Goal: Task Accomplishment & Management: Use online tool/utility

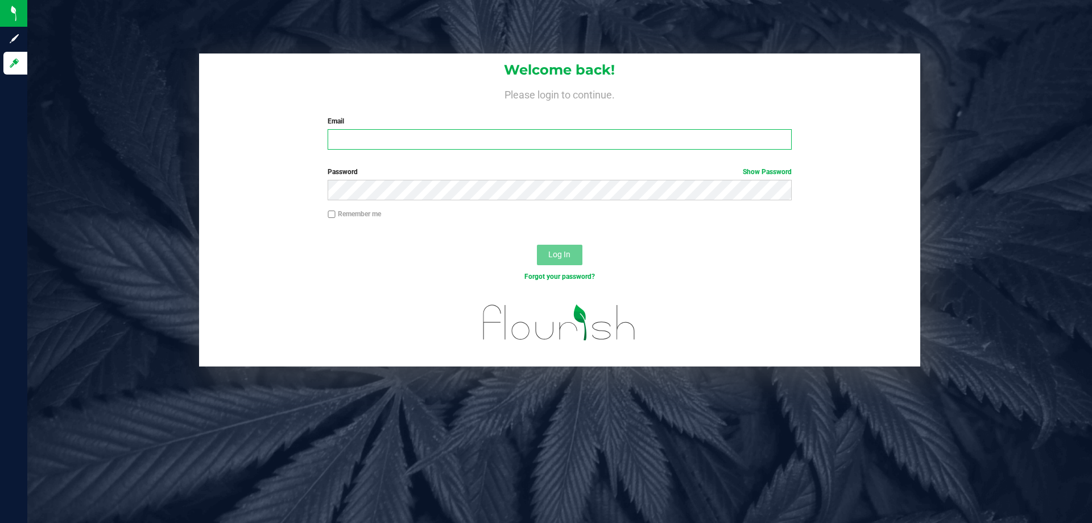
drag, startPoint x: 442, startPoint y: 144, endPoint x: 441, endPoint y: 132, distance: 12.0
click at [441, 133] on input "Email" at bounding box center [559, 139] width 463 height 20
type input "[EMAIL_ADDRESS][DOMAIN_NAME]"
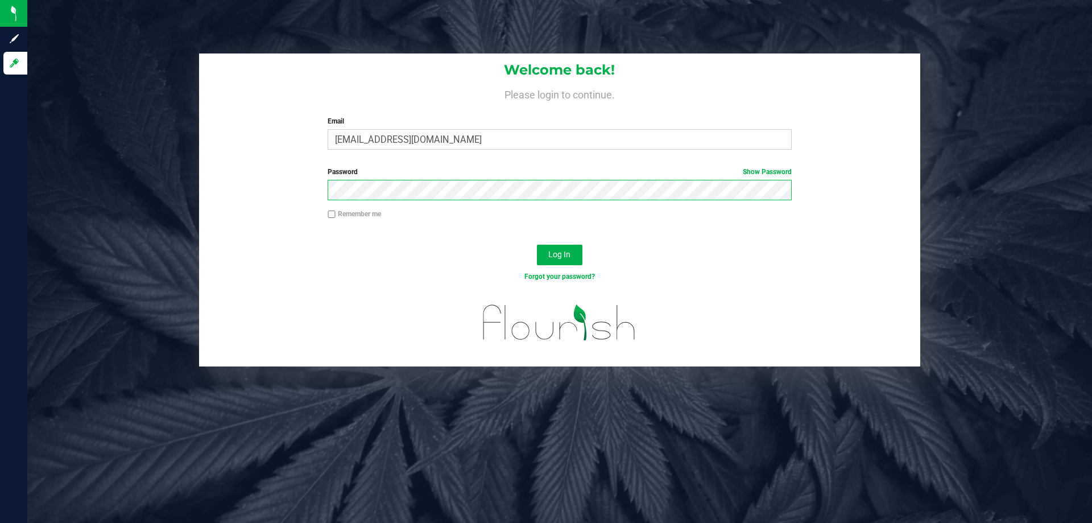
click at [537, 244] on button "Log In" at bounding box center [559, 254] width 45 height 20
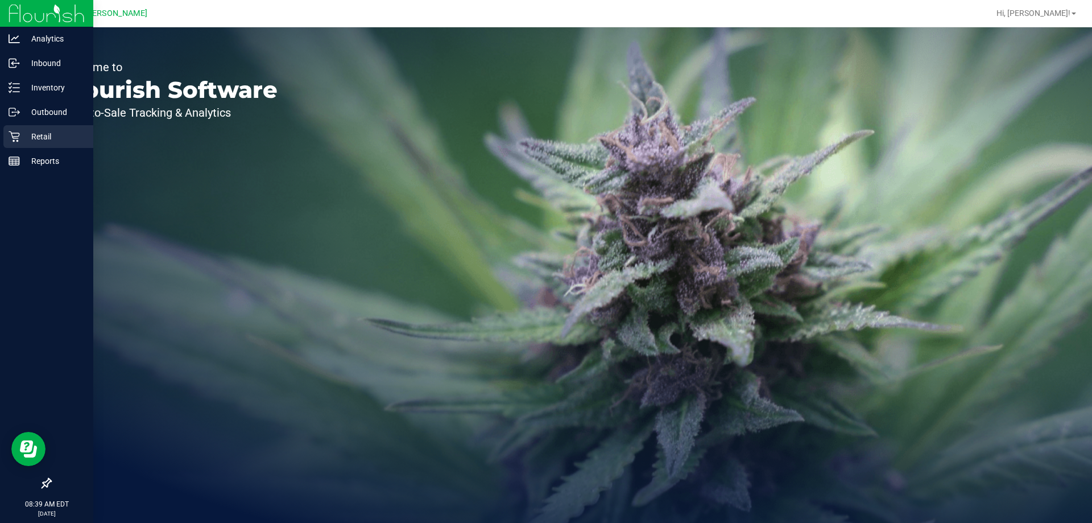
click at [30, 134] on p "Retail" at bounding box center [54, 137] width 68 height 14
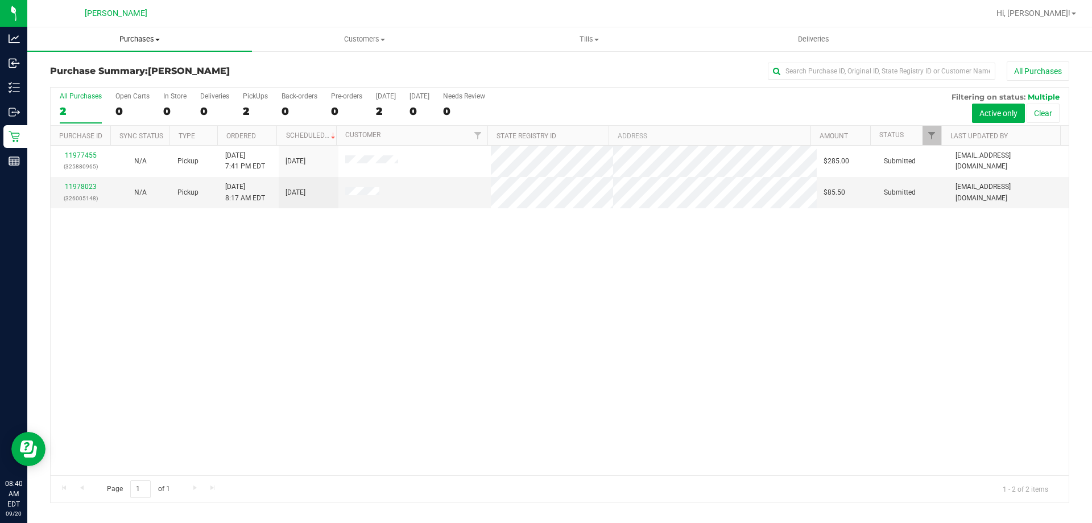
click at [144, 42] on span "Purchases" at bounding box center [139, 39] width 225 height 10
click at [64, 85] on span "Fulfillment" at bounding box center [62, 82] width 71 height 10
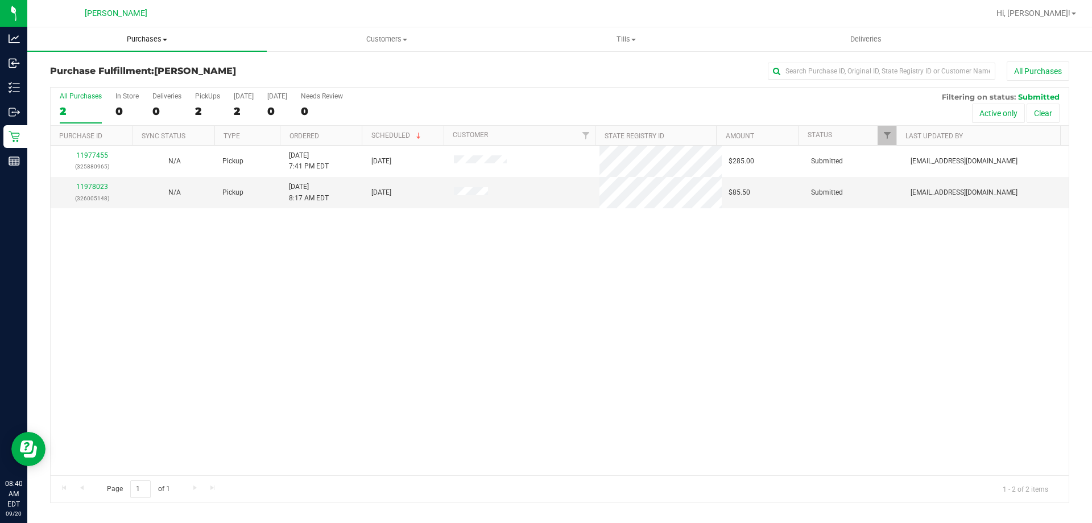
click at [148, 44] on uib-tab-heading "Purchases Summary of purchases Fulfillment All purchases" at bounding box center [146, 39] width 239 height 24
click at [95, 88] on li "Fulfillment" at bounding box center [146, 83] width 239 height 14
click at [614, 29] on uib-tab-heading "Tills Manage tills Reconcile e-payments" at bounding box center [626, 39] width 238 height 23
click at [532, 68] on span "Manage tills" at bounding box center [544, 69] width 77 height 10
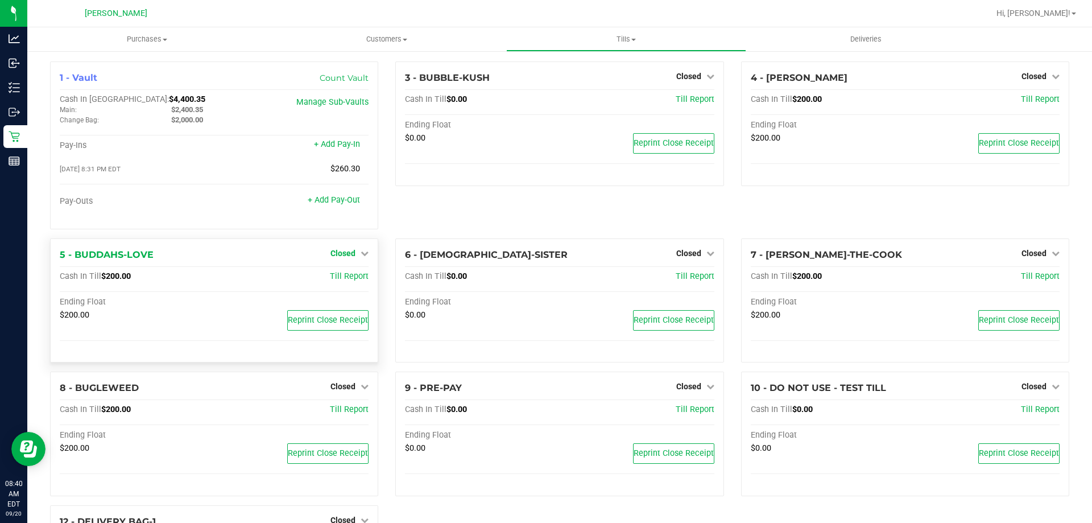
click at [339, 258] on span "Closed" at bounding box center [342, 252] width 25 height 9
click at [498, 205] on div "3 - BUBBLE-KUSH Closed Open Till Cash In Till $0.00 Till Report Ending Float $0…" at bounding box center [559, 149] width 345 height 177
drag, startPoint x: 1024, startPoint y: 264, endPoint x: 1026, endPoint y: 257, distance: 7.2
click at [1025, 258] on div "7 - [PERSON_NAME]-THE-COOK Closed Open Till Cash In Till $200.00 Till Report En…" at bounding box center [905, 300] width 328 height 125
click at [1026, 257] on span "Closed" at bounding box center [1033, 252] width 25 height 9
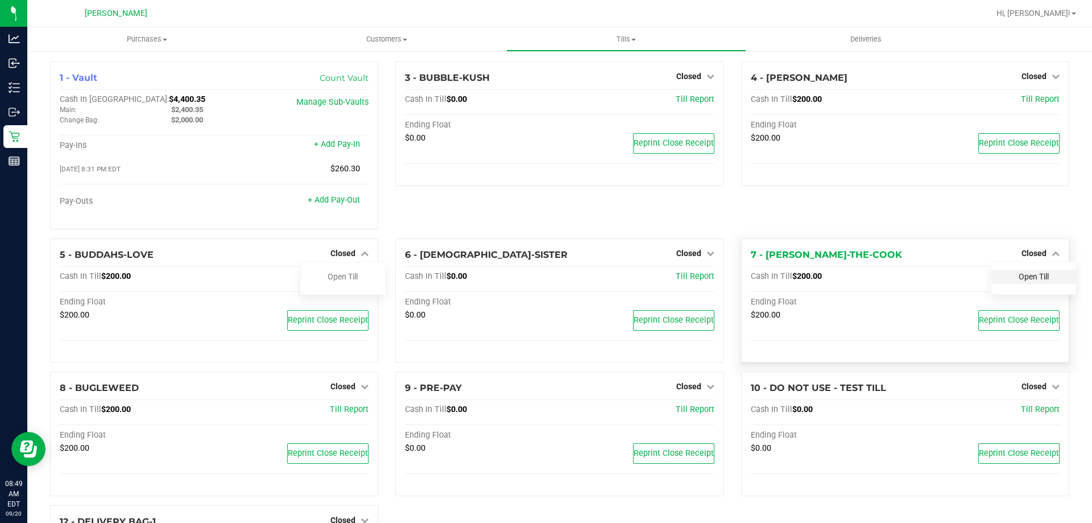
click at [1031, 281] on link "Open Till" at bounding box center [1033, 276] width 30 height 9
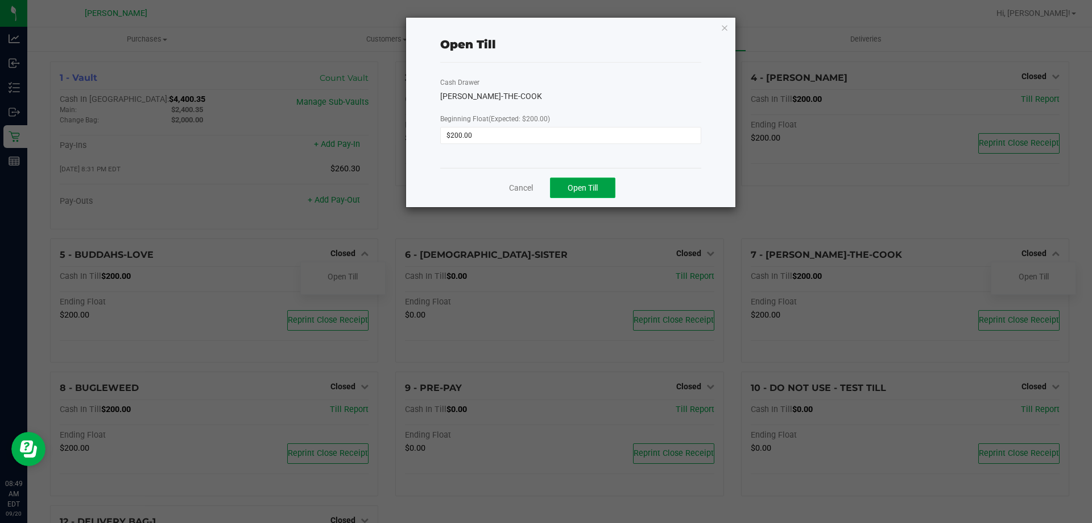
click at [562, 184] on button "Open Till" at bounding box center [582, 187] width 65 height 20
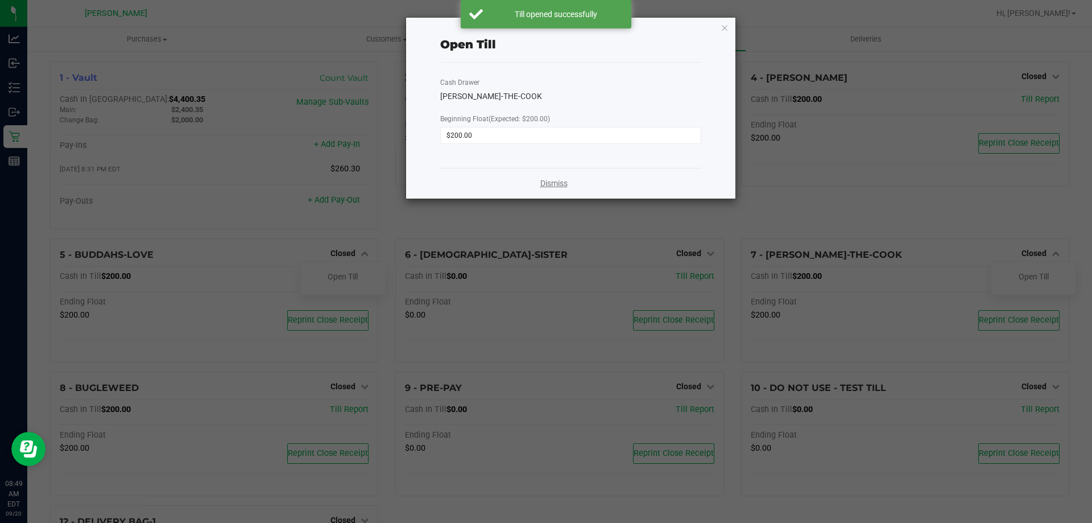
click at [553, 183] on link "Dismiss" at bounding box center [553, 183] width 27 height 12
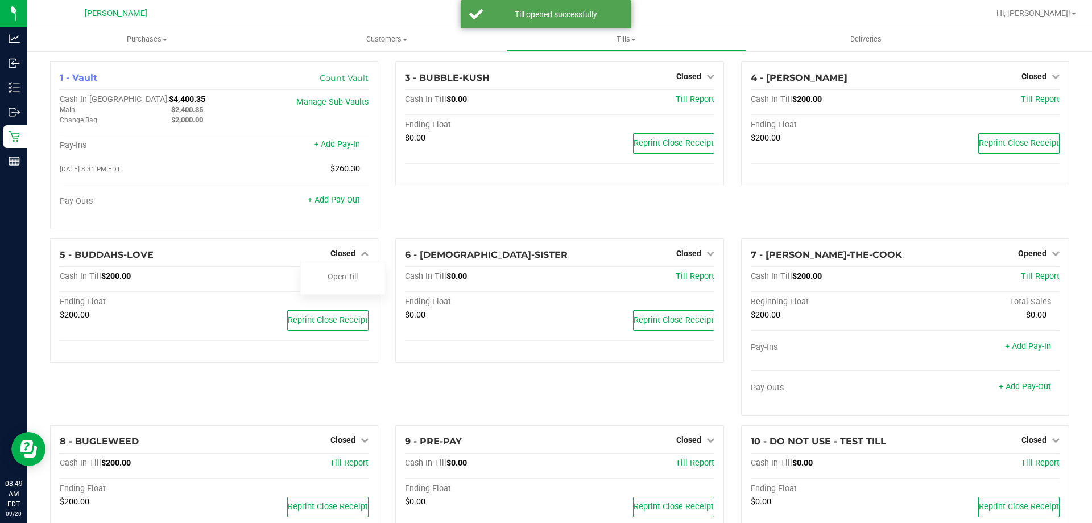
click at [154, 405] on div "5 - BUDDAHS-LOVE Closed Open Till Cash In Till $200.00 Till Report Ending Float…" at bounding box center [214, 331] width 345 height 186
click at [816, 227] on div "4 - [PERSON_NAME] Closed Open Till Cash In Till $200.00 Till Report Ending Floa…" at bounding box center [904, 149] width 345 height 177
click at [355, 442] on link "Closed" at bounding box center [349, 439] width 38 height 9
click at [337, 467] on link "Open Till" at bounding box center [343, 462] width 30 height 9
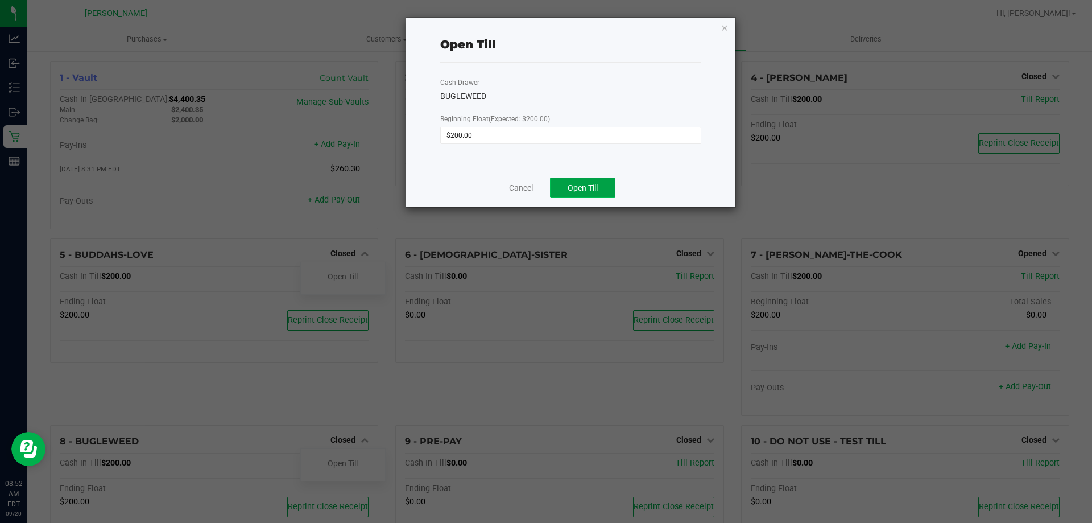
click at [581, 181] on button "Open Till" at bounding box center [582, 187] width 65 height 20
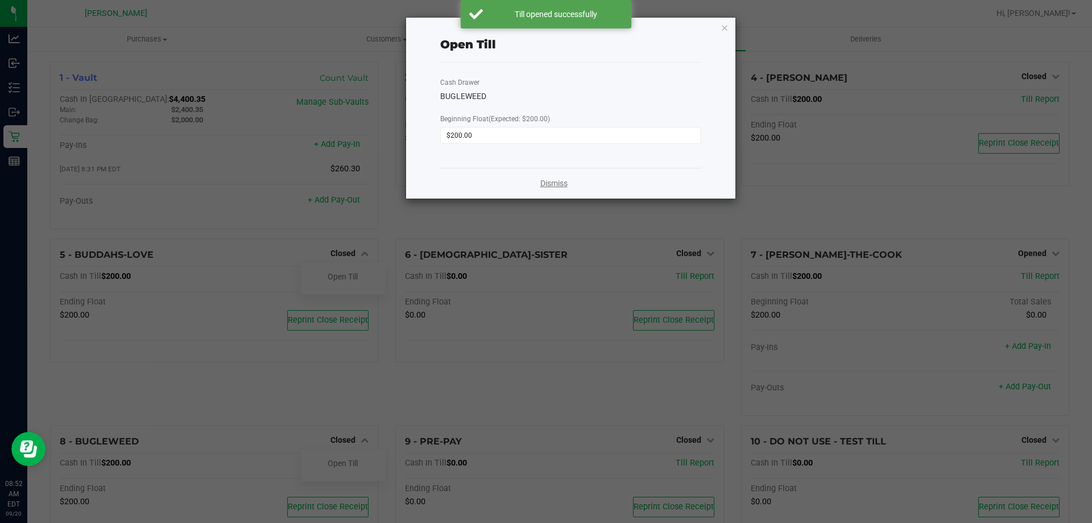
click at [556, 185] on link "Dismiss" at bounding box center [553, 183] width 27 height 12
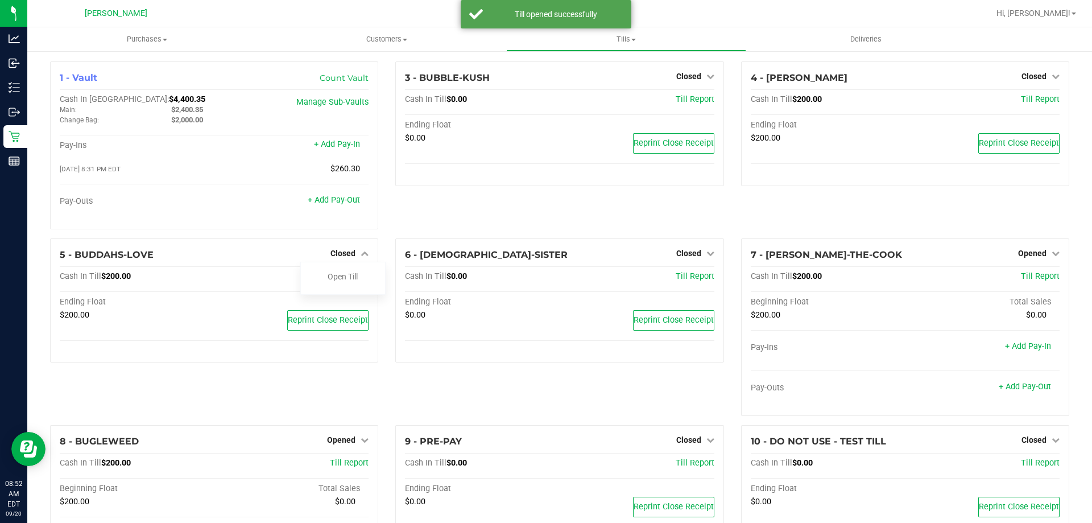
click at [208, 393] on div "5 - BUDDAHS-LOVE Closed Open Till Cash In Till $200.00 Till Report Ending Float…" at bounding box center [214, 331] width 345 height 186
click at [357, 254] on link "Closed" at bounding box center [349, 252] width 38 height 9
click at [355, 254] on link "Closed" at bounding box center [349, 252] width 38 height 9
click at [346, 281] on link "Open Till" at bounding box center [343, 276] width 30 height 9
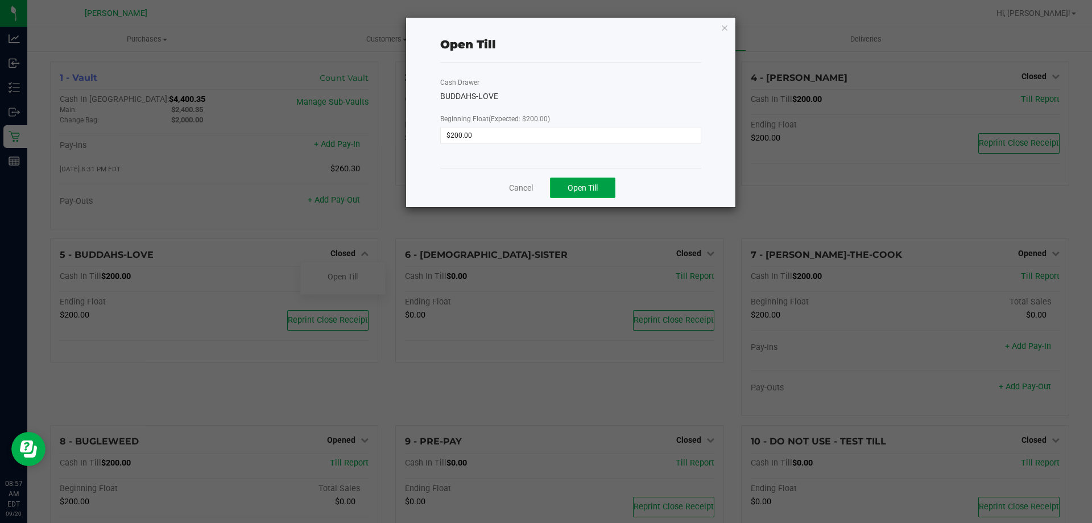
click at [595, 189] on span "Open Till" at bounding box center [582, 187] width 30 height 9
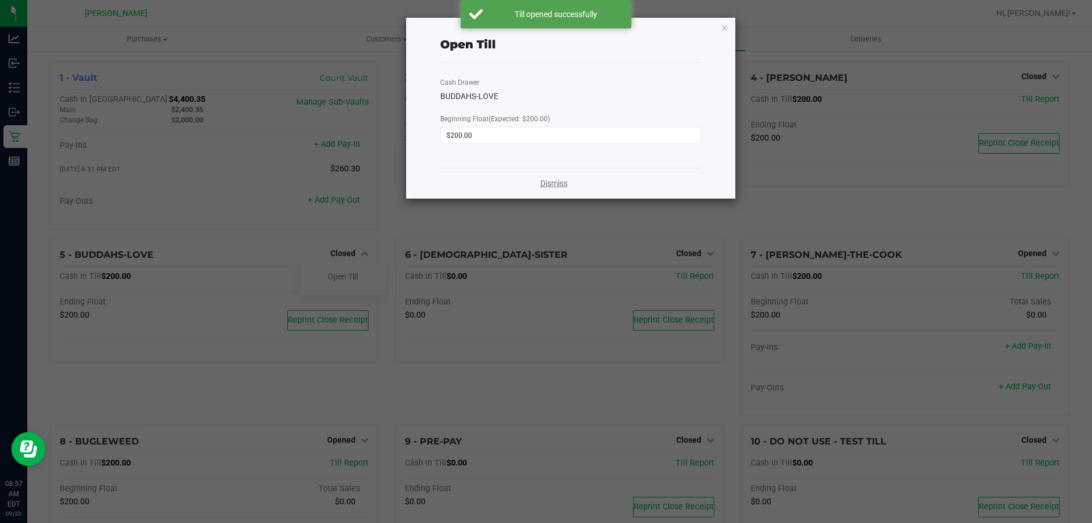
click at [557, 185] on link "Dismiss" at bounding box center [553, 183] width 27 height 12
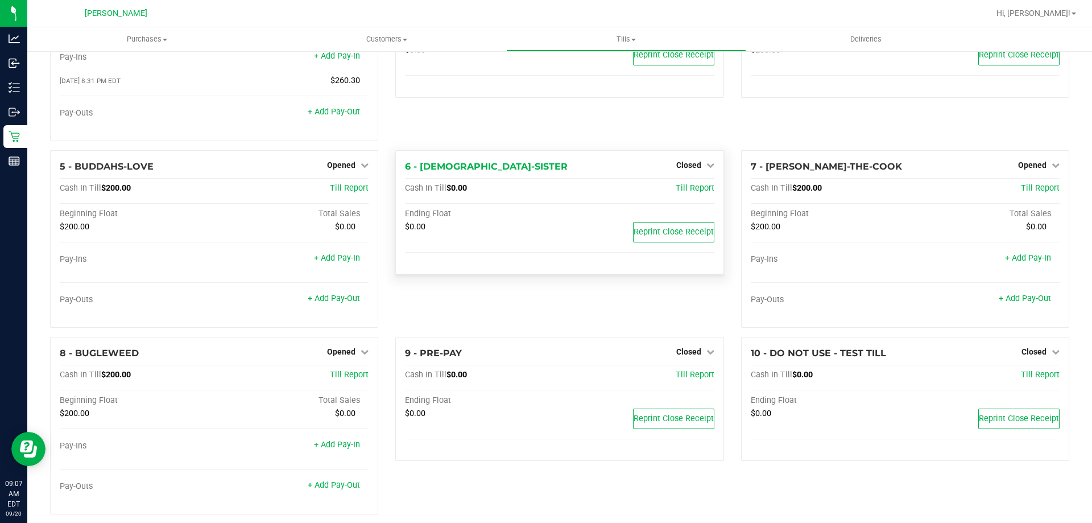
scroll to position [114, 0]
